Goal: Task Accomplishment & Management: Manage account settings

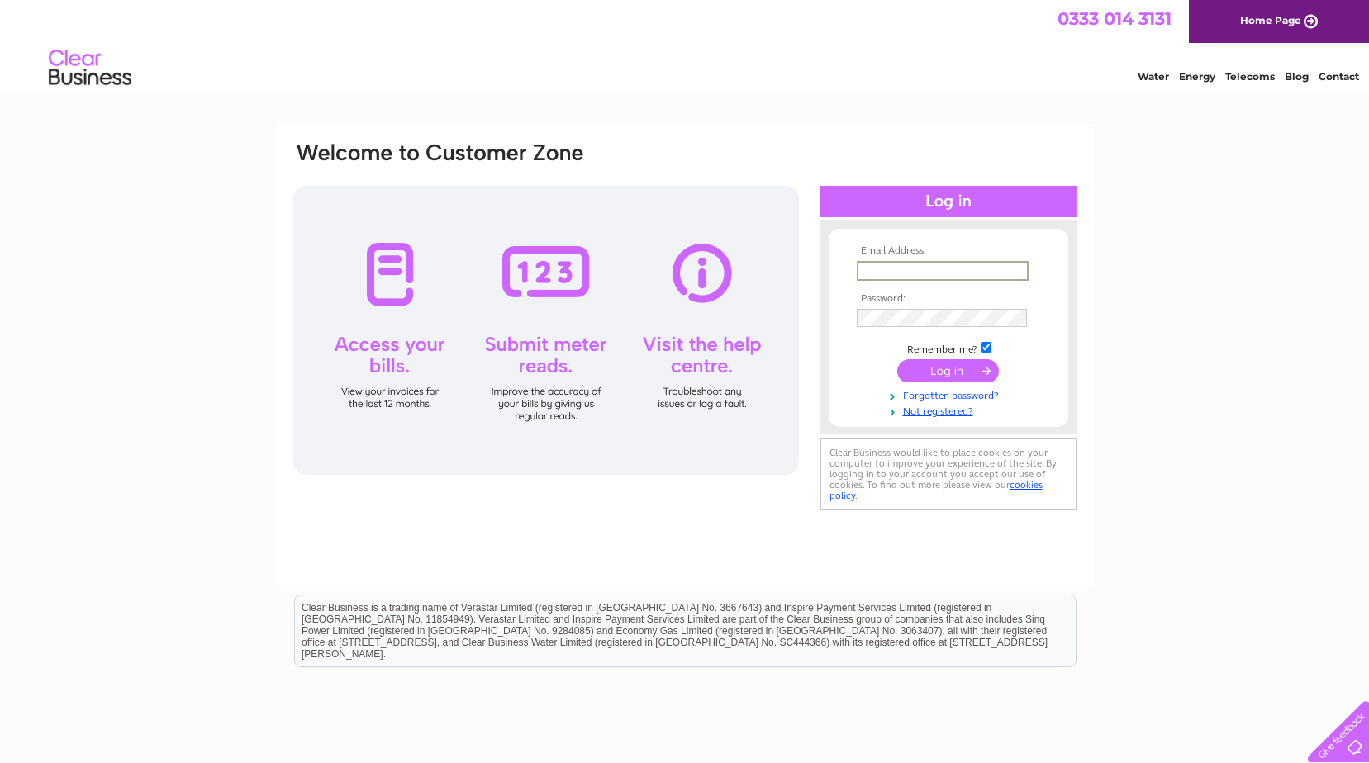
click at [915, 264] on input "text" at bounding box center [943, 271] width 172 height 20
type input "[EMAIL_ADDRESS][DOMAIN_NAME]"
click at [897, 359] on input "submit" at bounding box center [948, 370] width 102 height 23
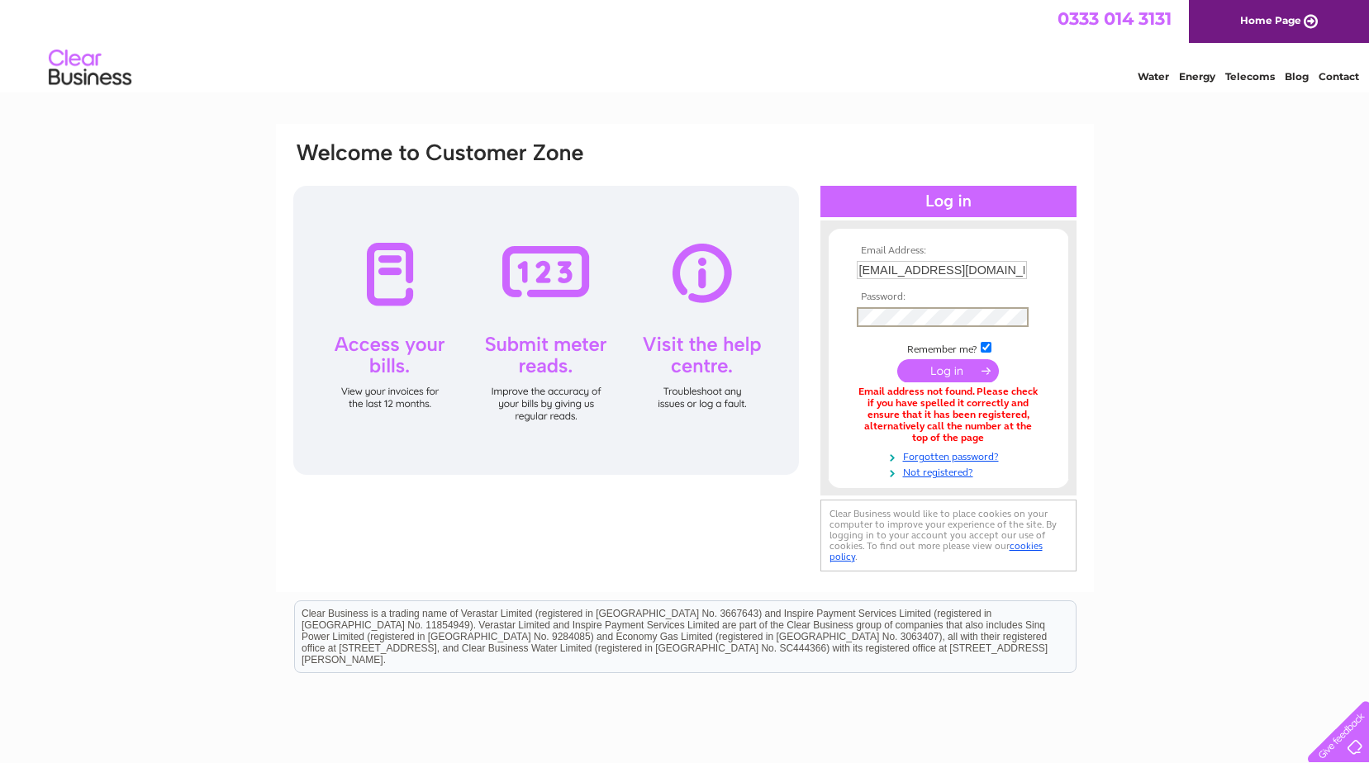
click at [897, 359] on input "submit" at bounding box center [948, 370] width 102 height 23
click at [965, 270] on input "[EMAIL_ADDRESS][DOMAIN_NAME]" at bounding box center [943, 271] width 172 height 20
click at [963, 273] on input "[EMAIL_ADDRESS][DOMAIN_NAME]" at bounding box center [943, 271] width 172 height 20
type input "victoria@fmaberdeen.com"
click at [897, 359] on input "submit" at bounding box center [948, 370] width 102 height 23
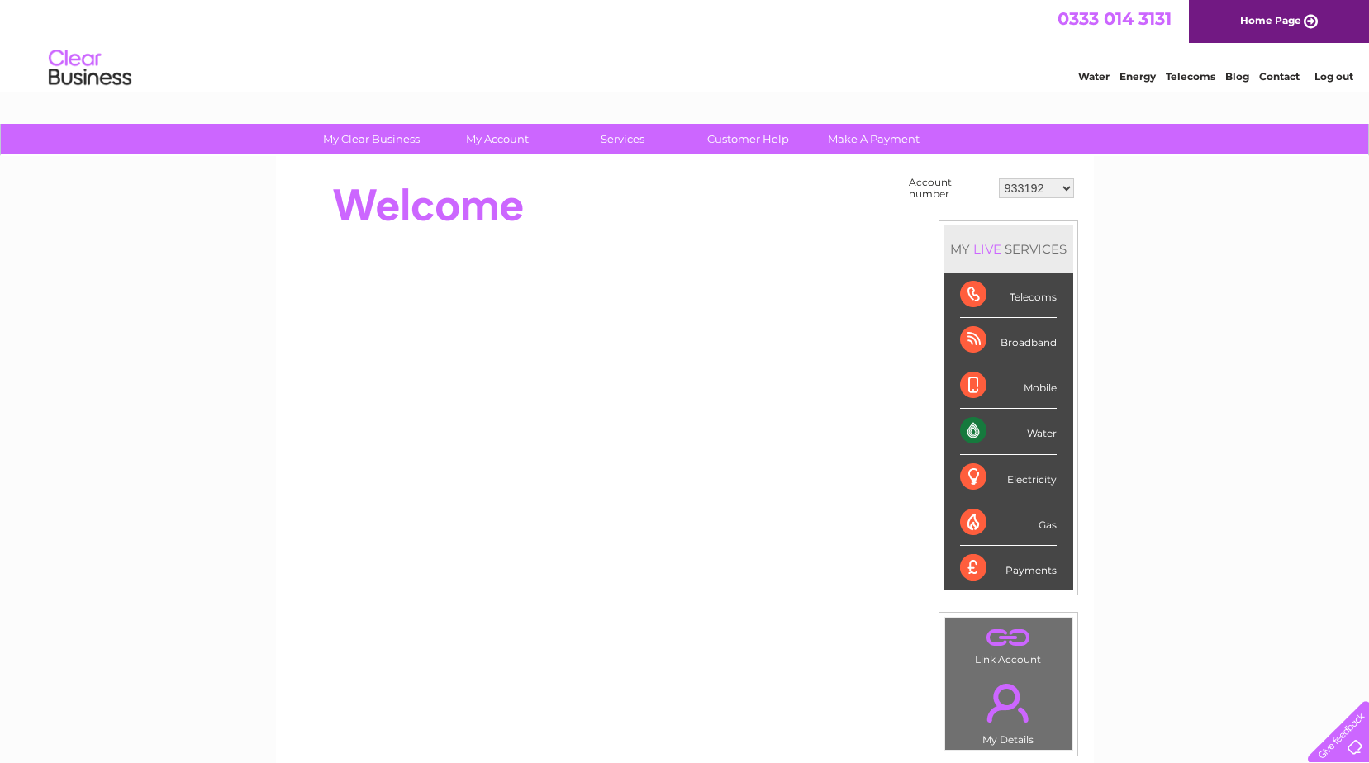
click at [1067, 185] on select "933192 941989 946407 964374 983649 1114494 1132262 1135206 30315179" at bounding box center [1036, 188] width 75 height 20
select select "1132262"
click at [999, 178] on select "933192 941989 946407 964374 983649 1114494 1132262 1135206 30315179" at bounding box center [1036, 188] width 75 height 20
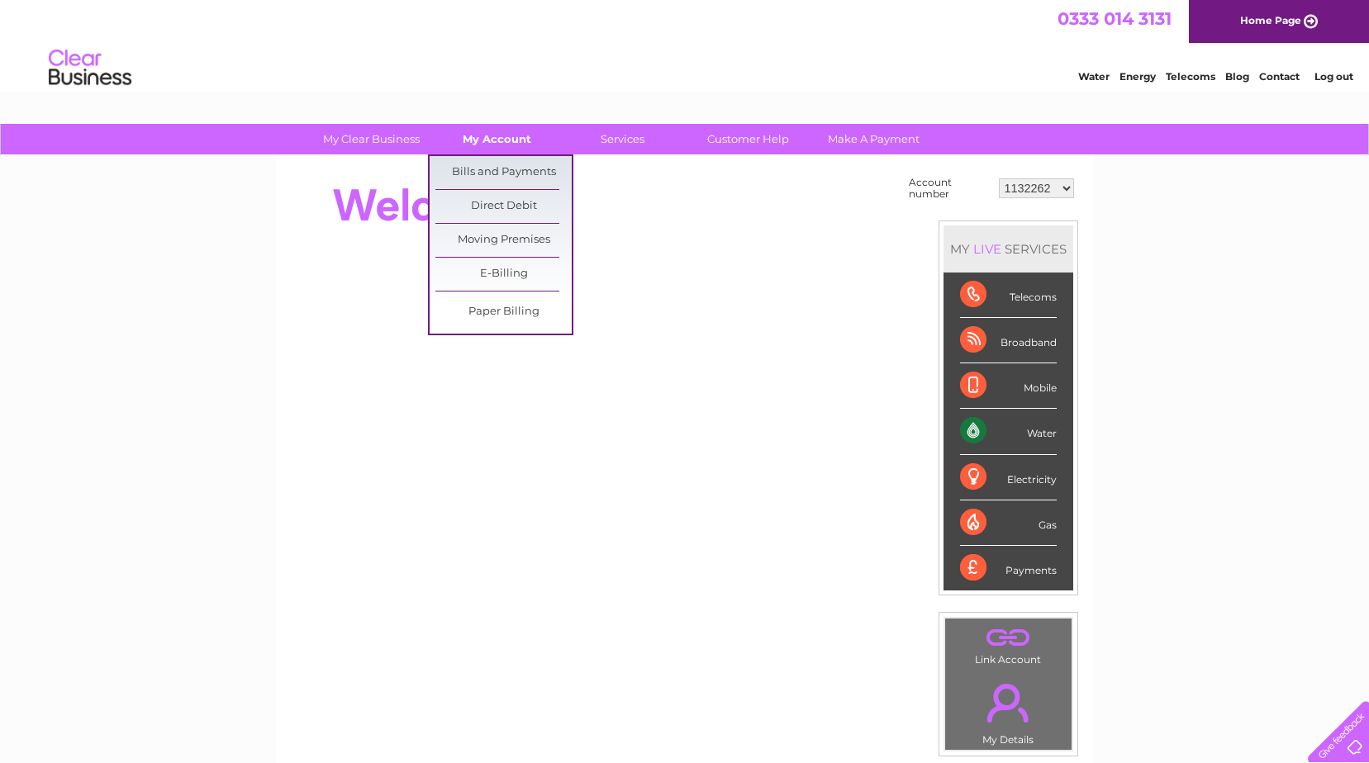
click at [512, 138] on link "My Account" at bounding box center [497, 139] width 136 height 31
click at [501, 169] on link "Bills and Payments" at bounding box center [503, 172] width 136 height 33
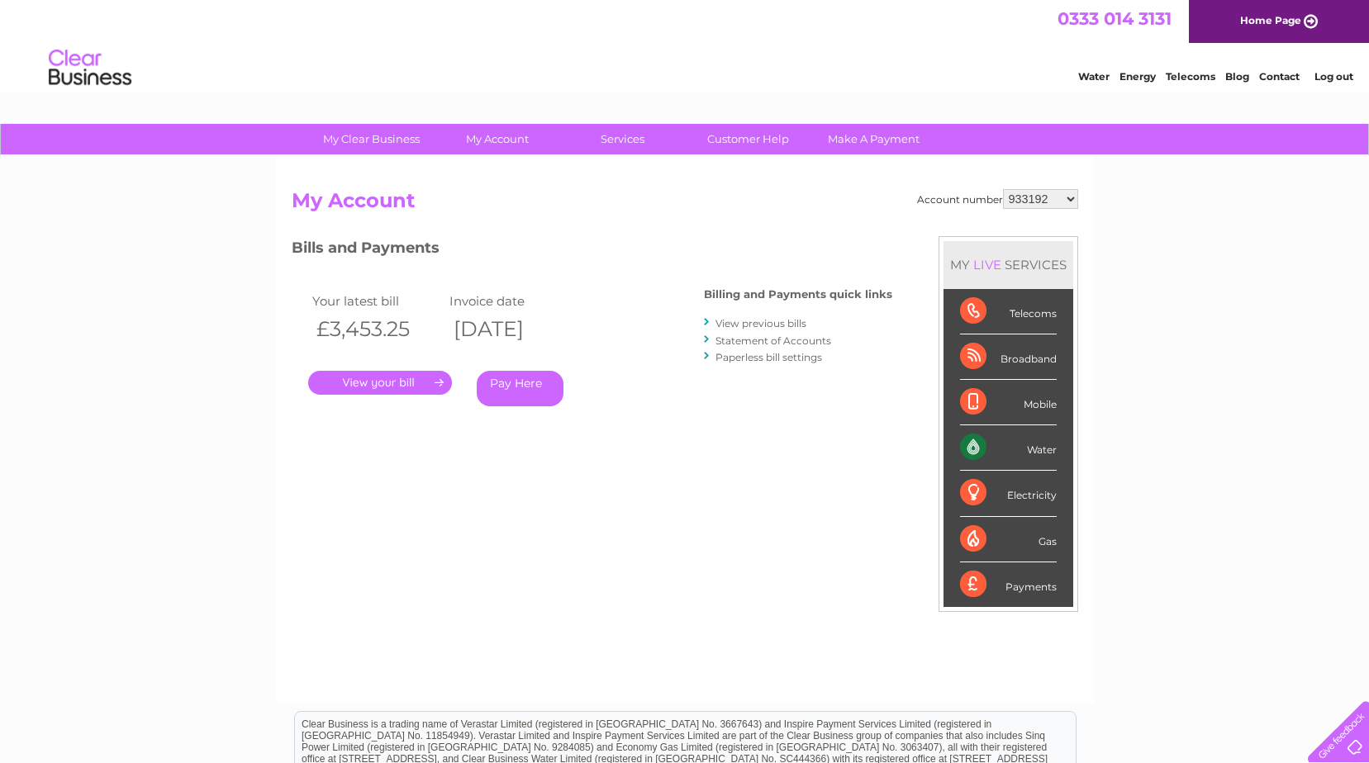
click at [763, 323] on link "View previous bills" at bounding box center [760, 323] width 91 height 12
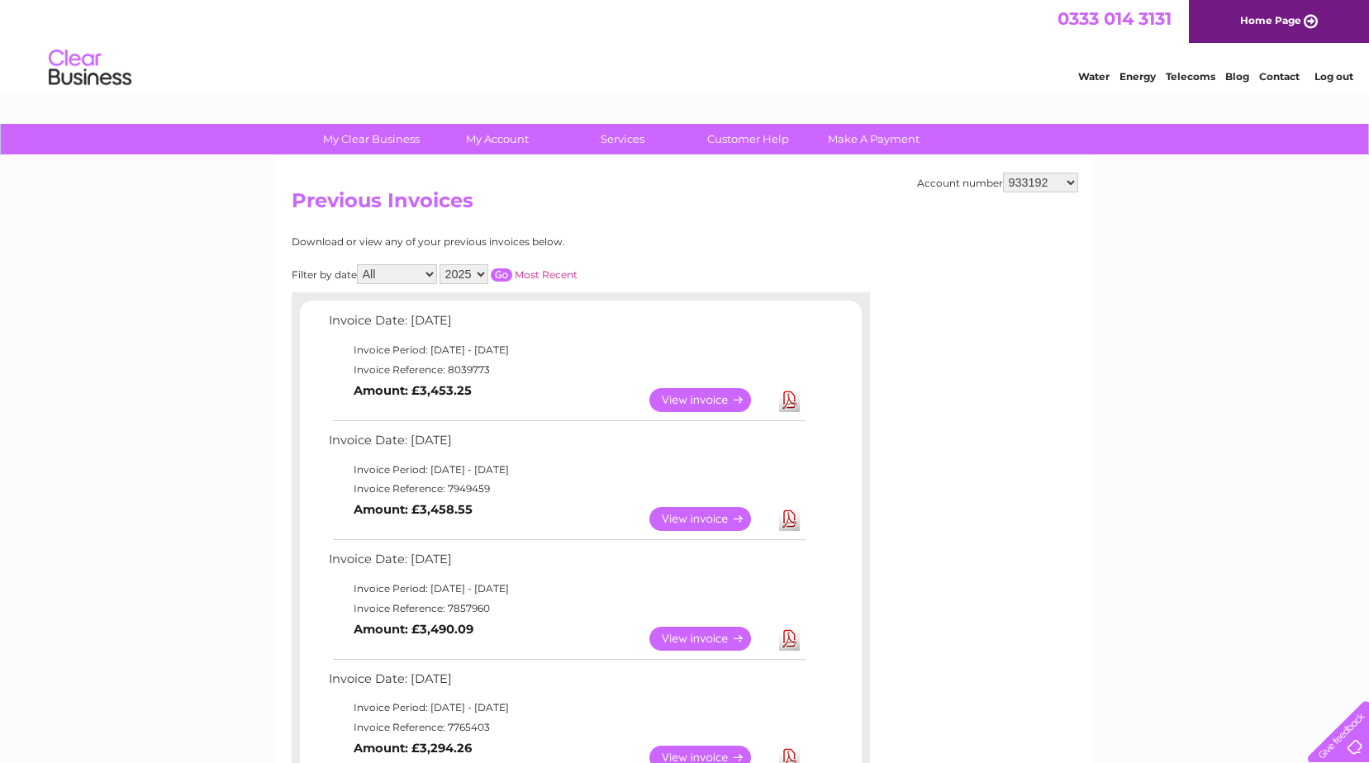
click at [1074, 182] on select "933192 941989 946407 964374 983649 1114494 1132262 1135206 30315179" at bounding box center [1040, 183] width 75 height 20
select select "1132262"
click at [1003, 173] on select "933192 941989 946407 964374 983649 1114494 1132262 1135206 30315179" at bounding box center [1040, 183] width 75 height 20
click at [687, 525] on link "View" at bounding box center [709, 519] width 121 height 24
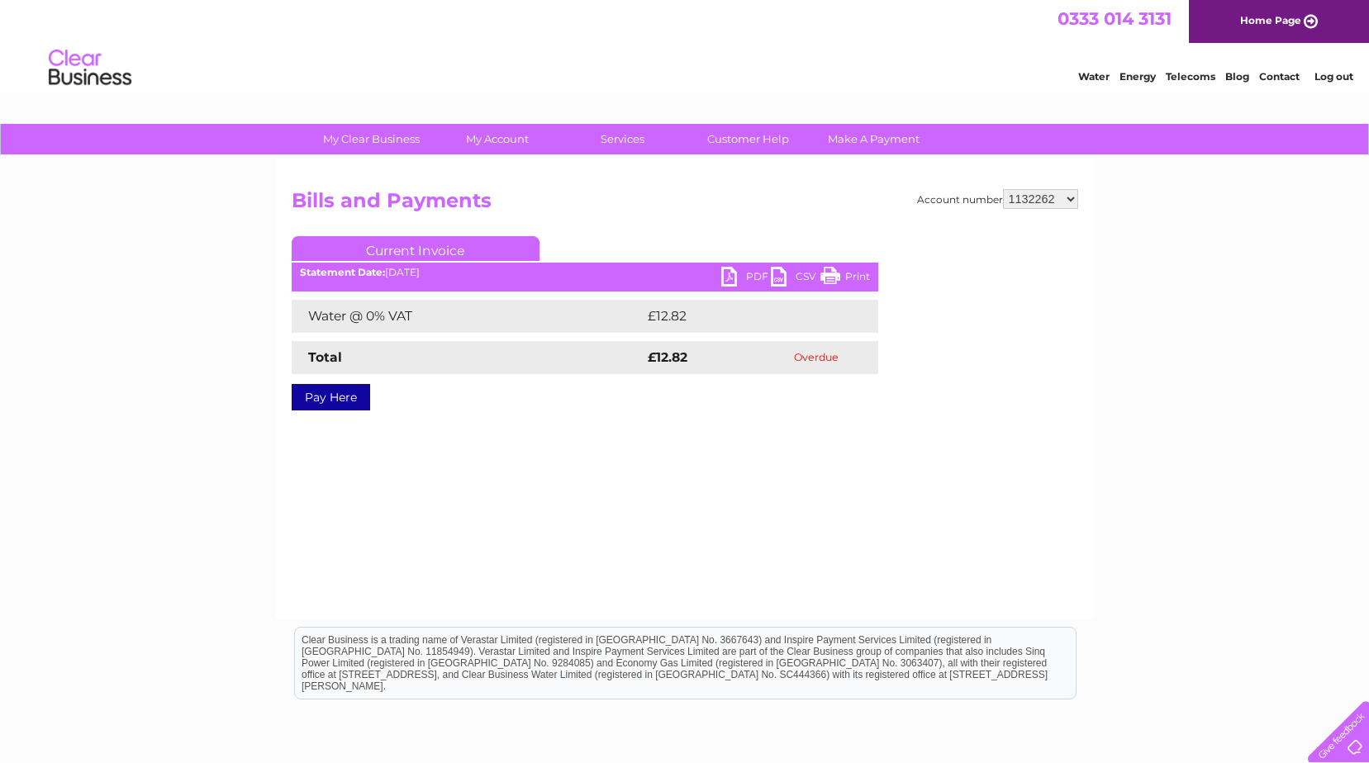
click at [755, 272] on link "PDF" at bounding box center [746, 279] width 50 height 24
